Goal: Information Seeking & Learning: Check status

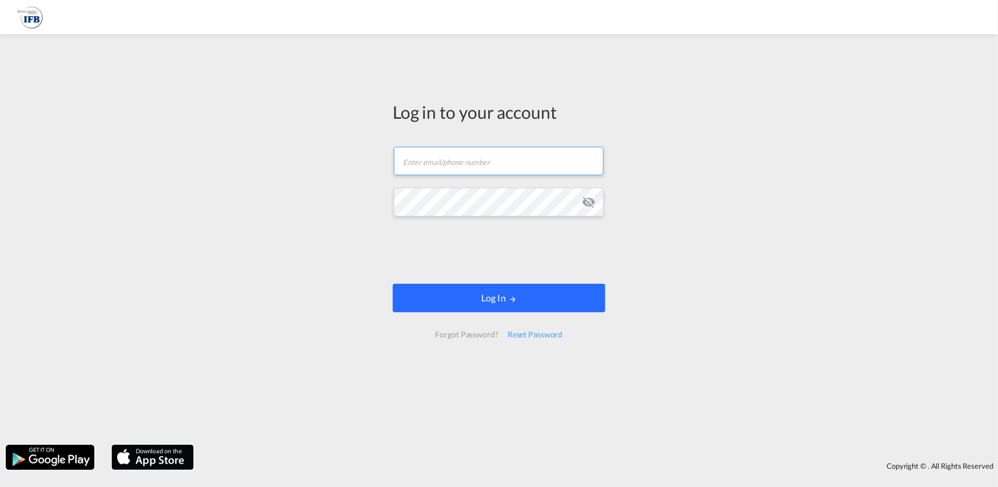
type input "[PERSON_NAME][EMAIL_ADDRESS][PERSON_NAME][DOMAIN_NAME]"
click at [554, 306] on button "Log In" at bounding box center [499, 298] width 213 height 29
